Goal: Task Accomplishment & Management: Manage account settings

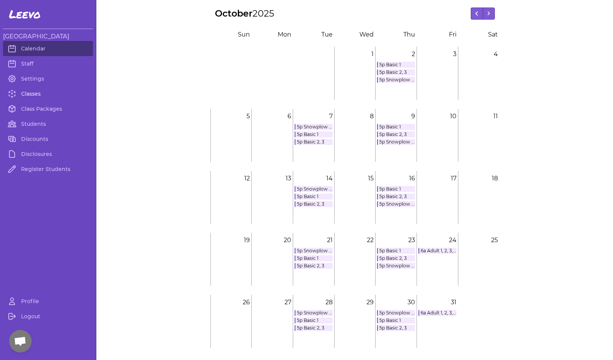
click at [29, 96] on link "Classes" at bounding box center [48, 93] width 90 height 15
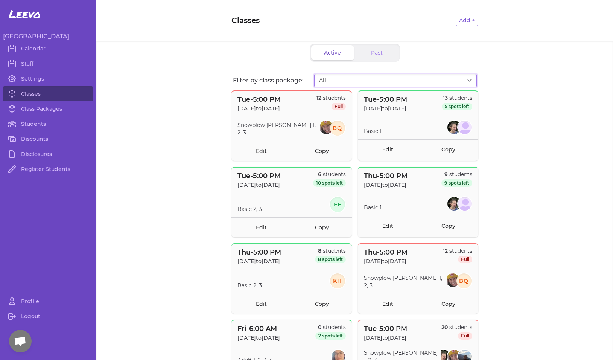
select select "2873"
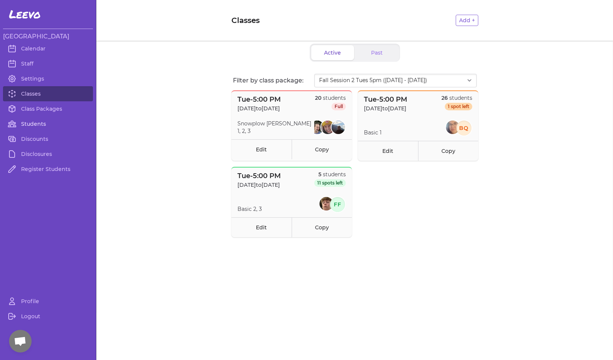
click at [38, 123] on link "Students" at bounding box center [48, 123] width 90 height 15
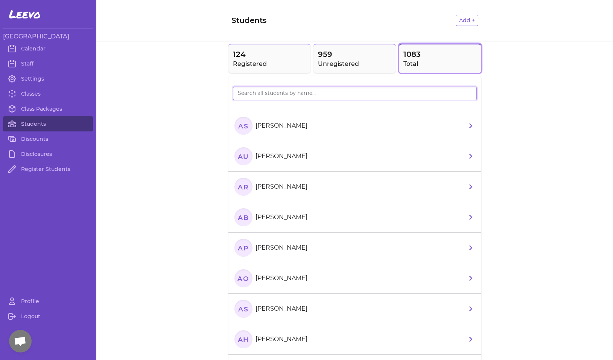
click at [250, 97] on input "search" at bounding box center [355, 94] width 244 height 14
type input "[PERSON_NAME]"
click at [243, 128] on text "AD" at bounding box center [243, 126] width 12 height 8
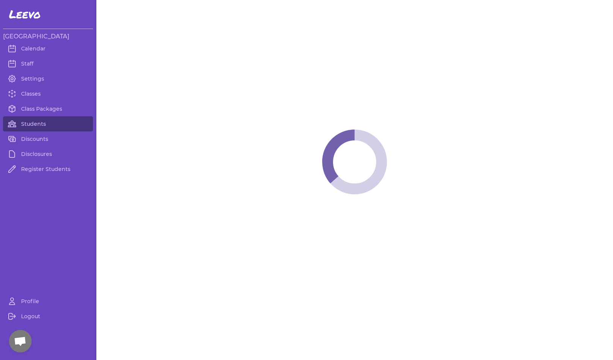
select select "MT"
select select "7"
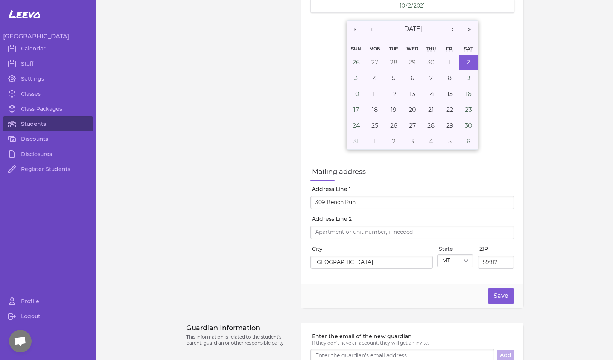
scroll to position [532, 0]
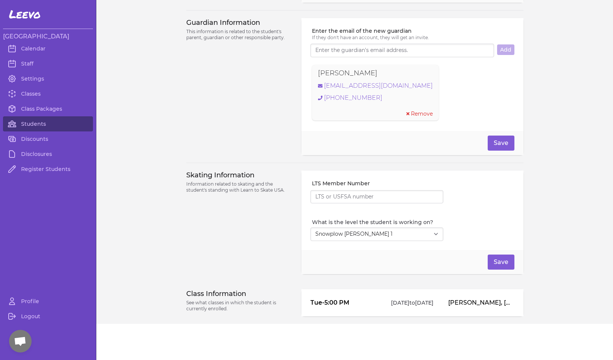
drag, startPoint x: 307, startPoint y: 302, endPoint x: 440, endPoint y: 305, distance: 133.3
click at [440, 305] on div "Tue - 5:00 PM [DATE] to [DATE] [PERSON_NAME], [PERSON_NAME]" at bounding box center [413, 302] width 222 height 27
copy li "Tue - 5:00 PM [DATE] to [DATE]"
